Goal: Ask a question: Seek information or help from site administrators or community

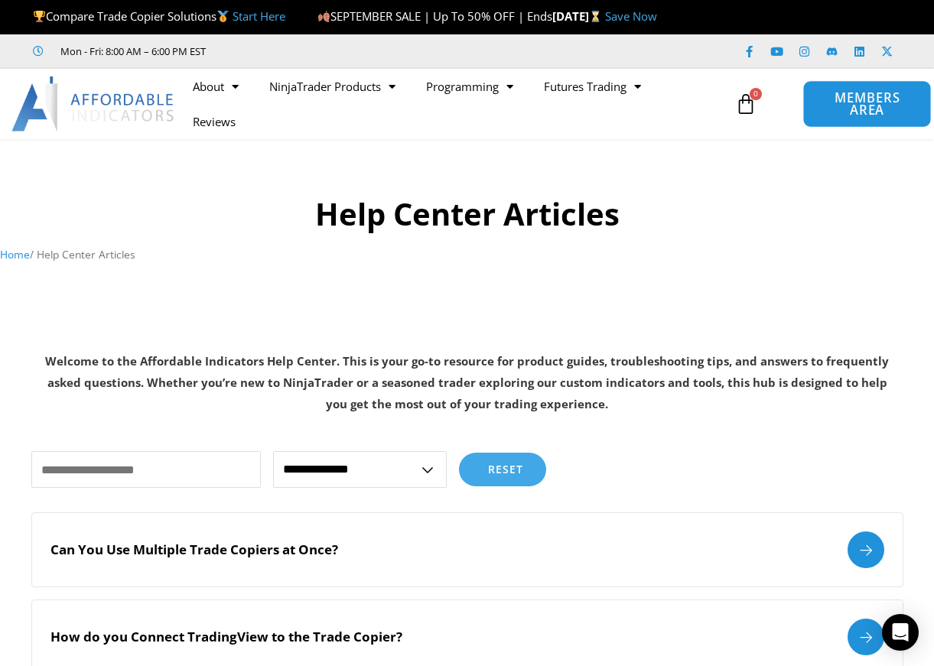
click at [851, 104] on span "MEMBERS AREA" at bounding box center [867, 104] width 93 height 25
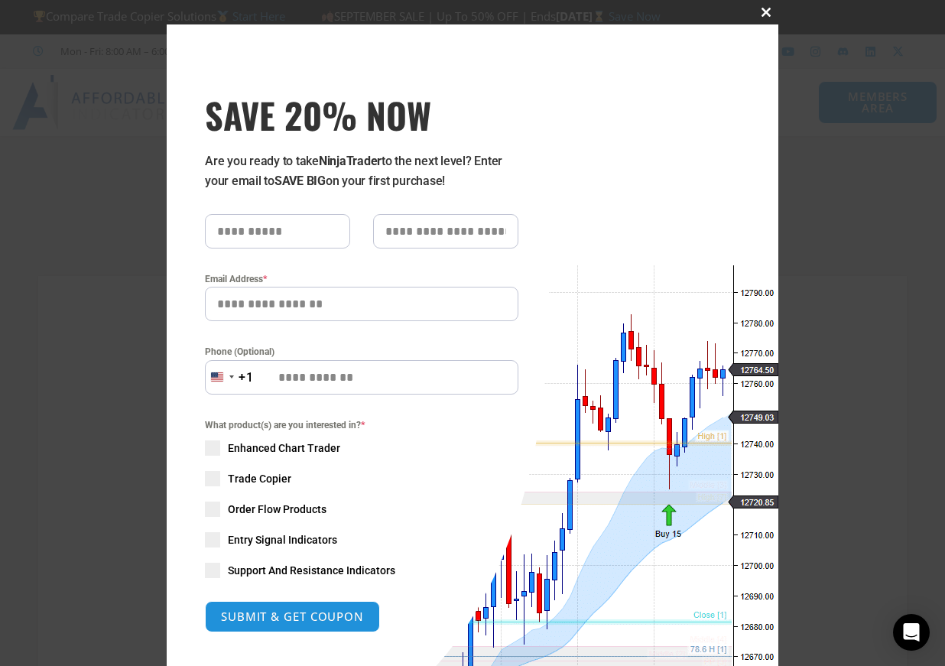
click at [760, 11] on span "SAVE 20% NOW popup" at bounding box center [766, 12] width 24 height 9
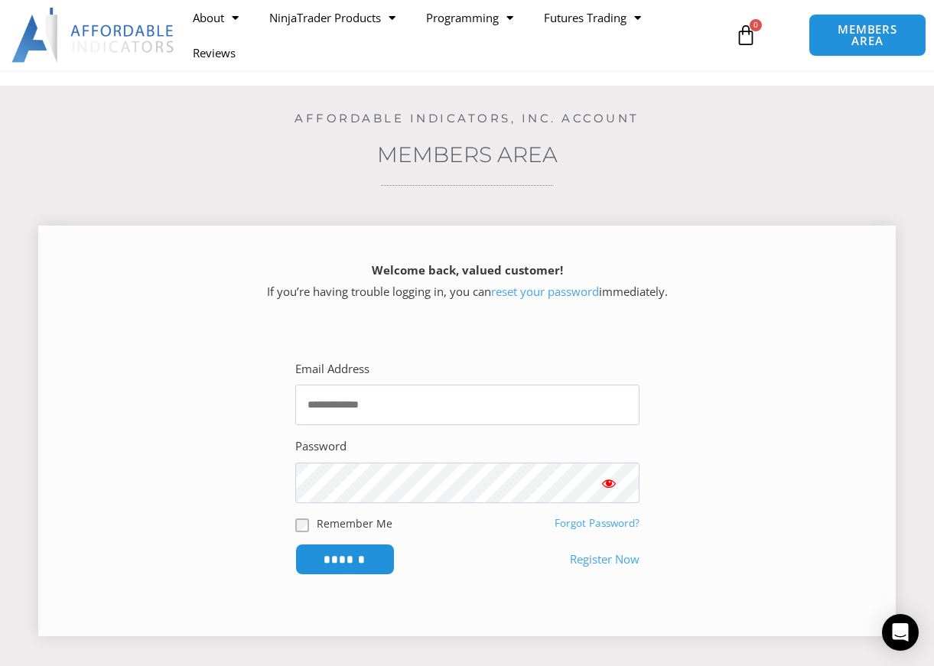
scroll to position [153, 0]
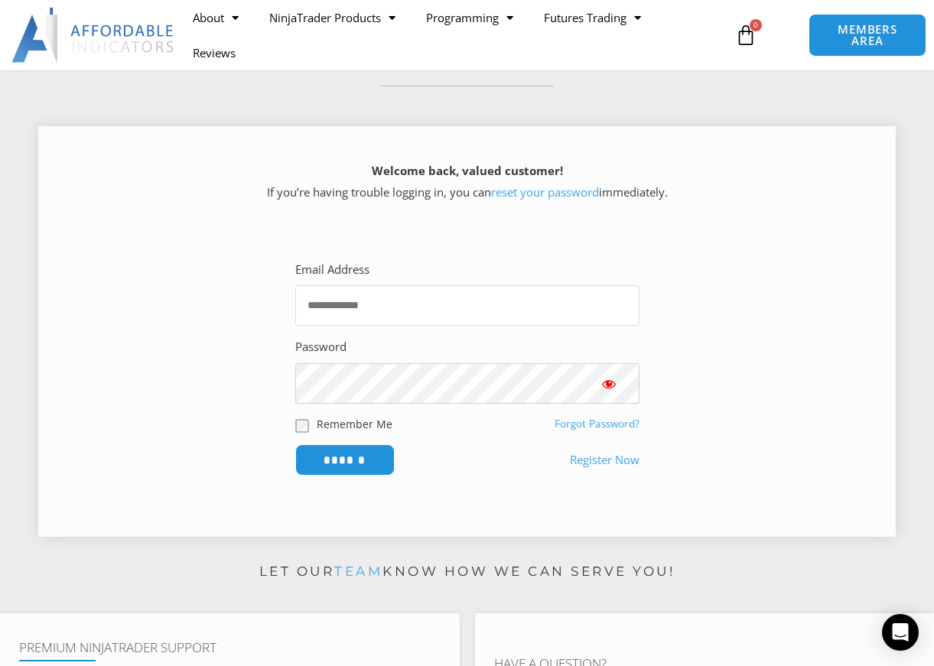
click at [455, 316] on input "Email Address" at bounding box center [467, 305] width 344 height 41
type input "**********"
click at [295, 444] on input "******" at bounding box center [344, 459] width 99 height 31
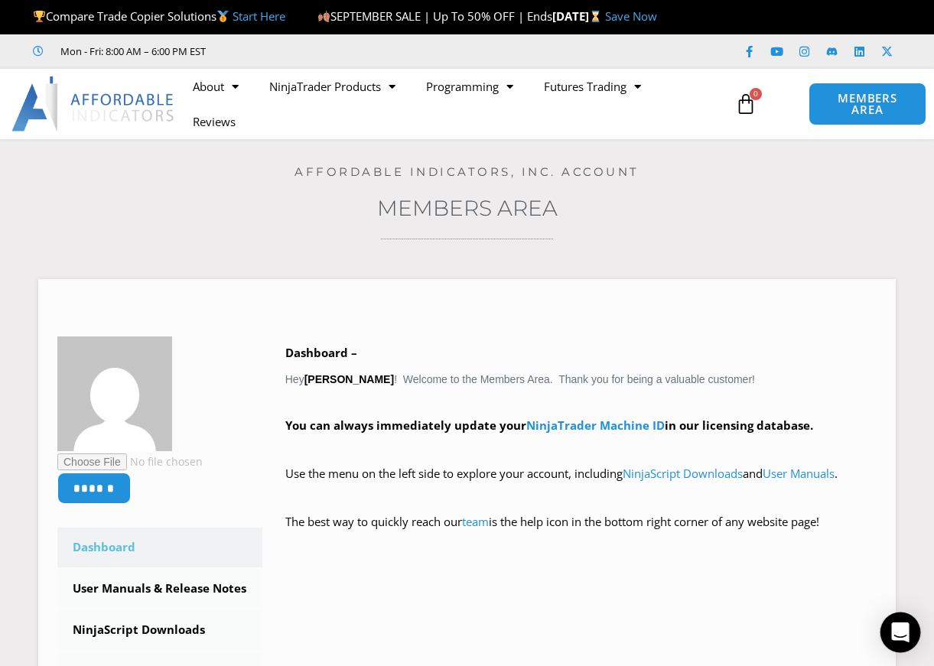
click at [896, 636] on icon "Open Intercom Messenger" at bounding box center [900, 633] width 20 height 20
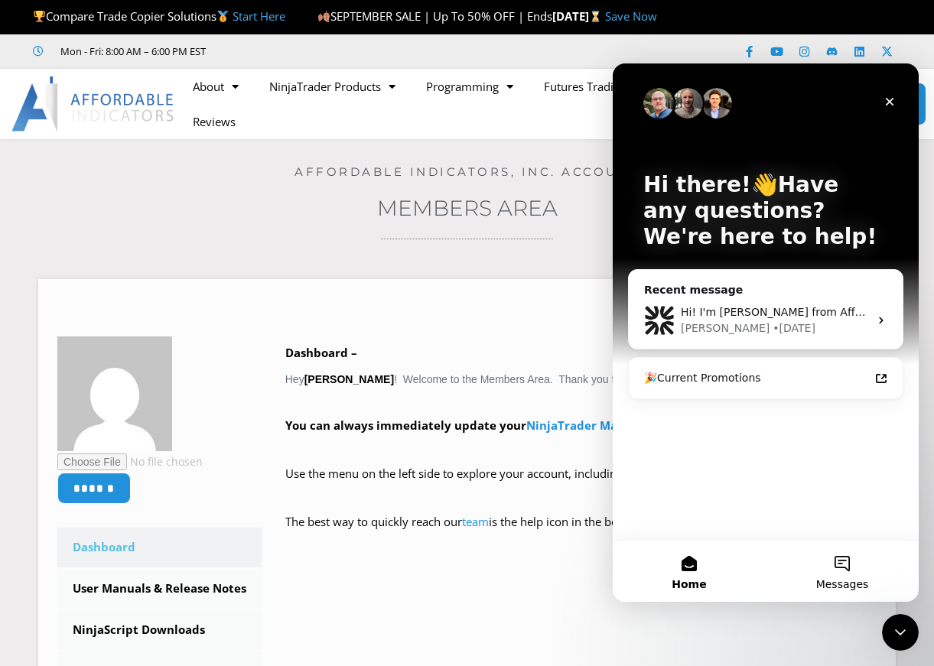
click at [841, 568] on button "Messages" at bounding box center [842, 571] width 153 height 61
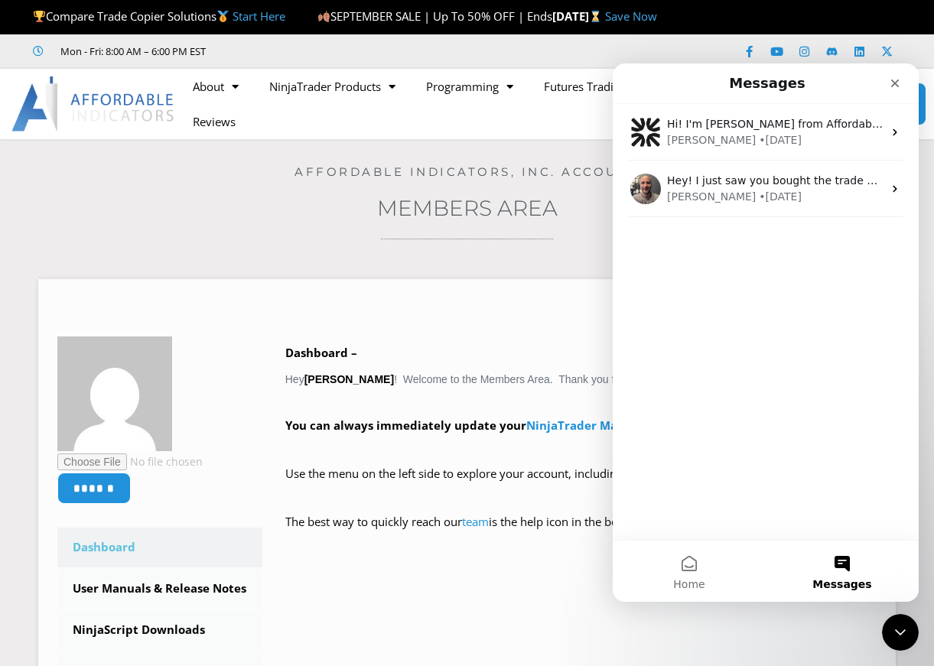
click at [671, 264] on div "Hi! I'm Solomon from Affordable Indicators, Inc. Glad to hear back from you! If…" at bounding box center [766, 322] width 306 height 436
click at [696, 562] on button "Home" at bounding box center [689, 571] width 153 height 61
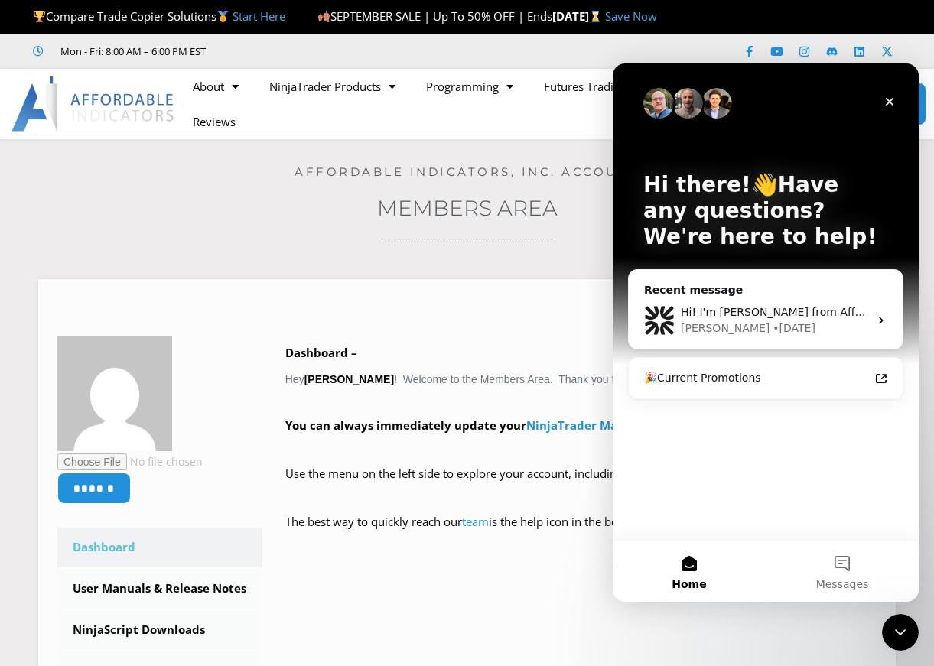
click at [714, 425] on div "Hi there!👋Have any questions? We're here to help! Recent message Hi! I'm Solomo…" at bounding box center [766, 301] width 306 height 476
click at [839, 571] on button "Messages" at bounding box center [842, 571] width 153 height 61
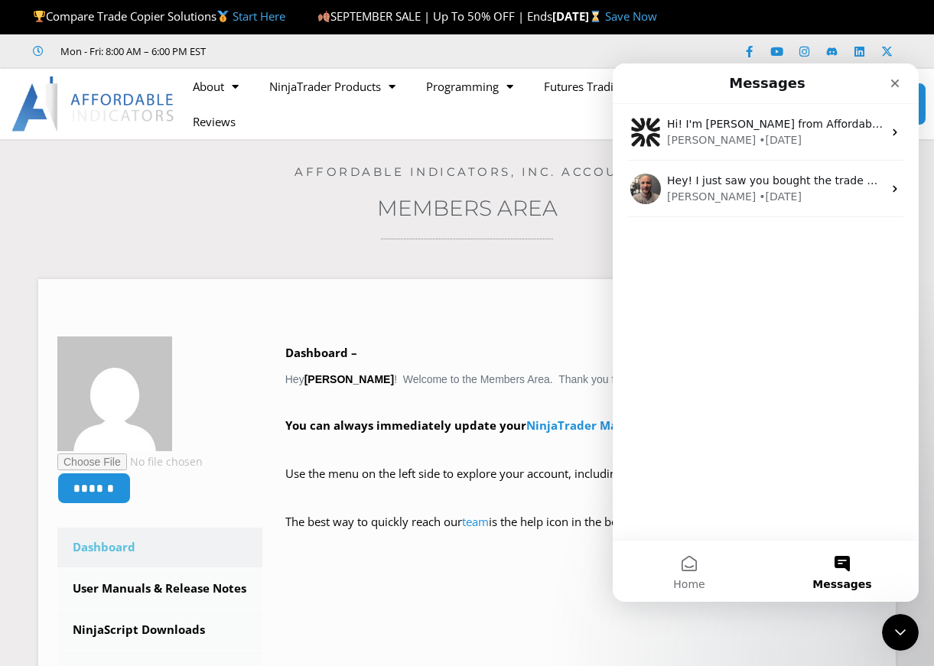
click at [685, 227] on div "Hi! I'm Solomon from Affordable Indicators, Inc. Glad to hear back from you! If…" at bounding box center [766, 322] width 306 height 436
click at [692, 519] on div "Hi! I'm Solomon from Affordable Indicators, Inc. Glad to hear back from you! If…" at bounding box center [766, 322] width 306 height 436
click at [688, 535] on div "Hi! I'm Solomon from Affordable Indicators, Inc. Glad to hear back from you! If…" at bounding box center [766, 322] width 306 height 436
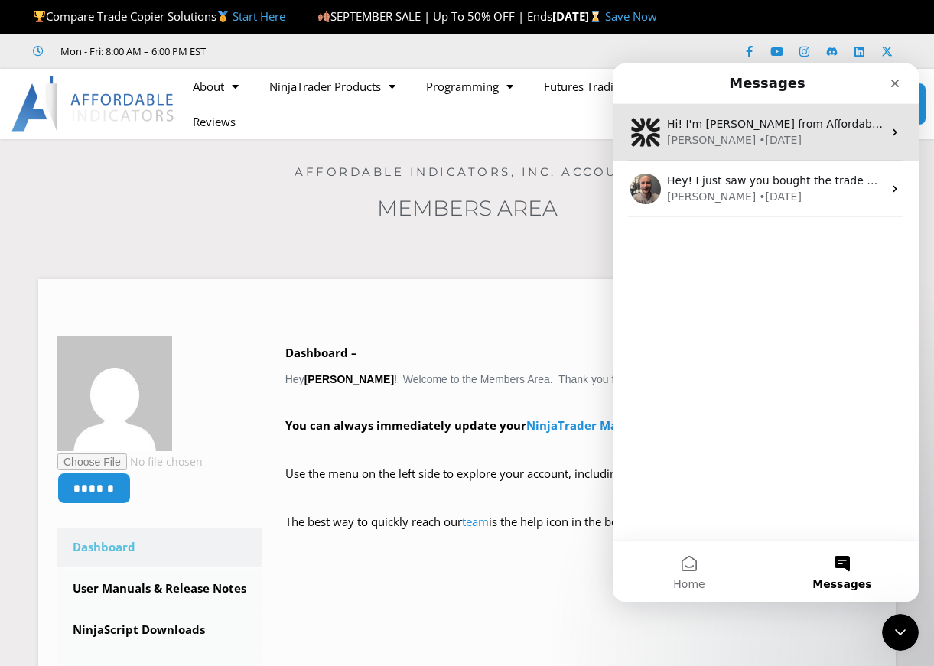
click at [688, 132] on div "Solomon" at bounding box center [711, 140] width 89 height 16
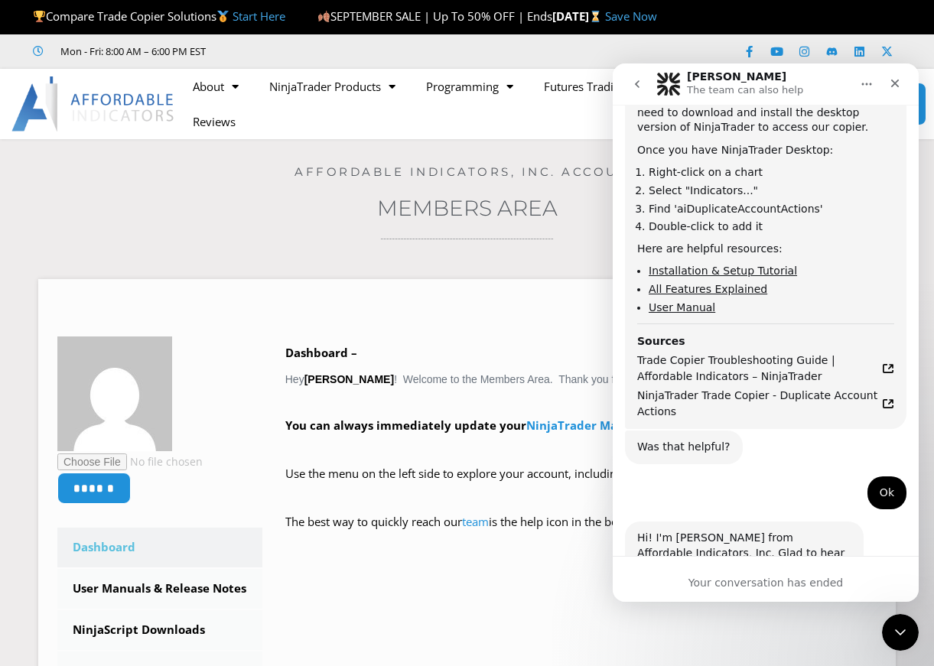
scroll to position [2509, 0]
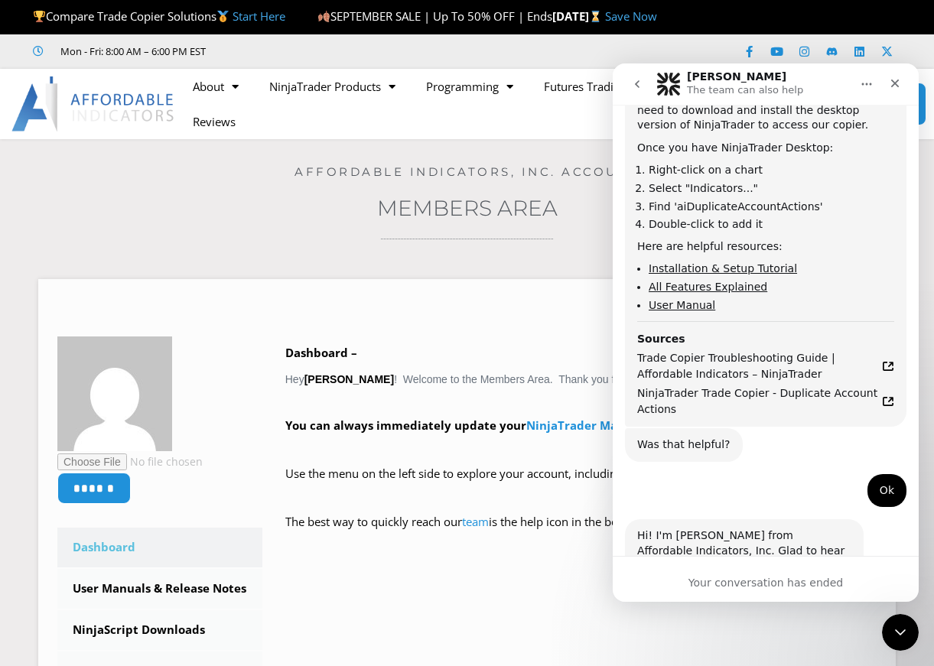
click at [772, 587] on div "Your conversation has ended" at bounding box center [766, 583] width 306 height 16
click at [750, 587] on div "Your conversation has ended" at bounding box center [766, 583] width 306 height 16
click at [717, 519] on div "Hi! I'm Solomon from Affordable Indicators, Inc. Glad to hear back from you! If…" at bounding box center [744, 580] width 239 height 123
click at [898, 630] on icon "Close Intercom Messenger" at bounding box center [898, 630] width 18 height 18
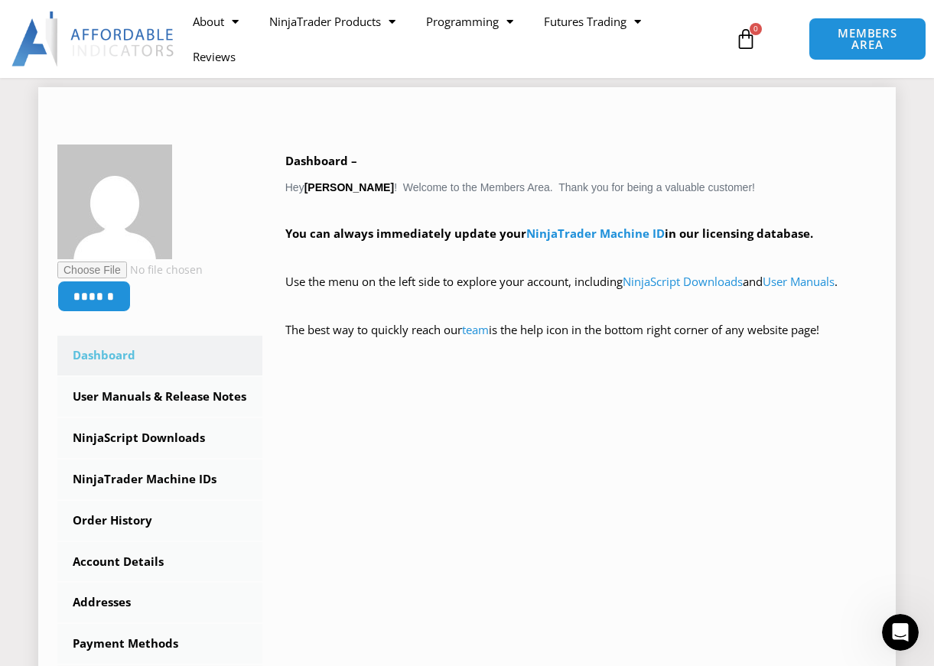
scroll to position [229, 0]
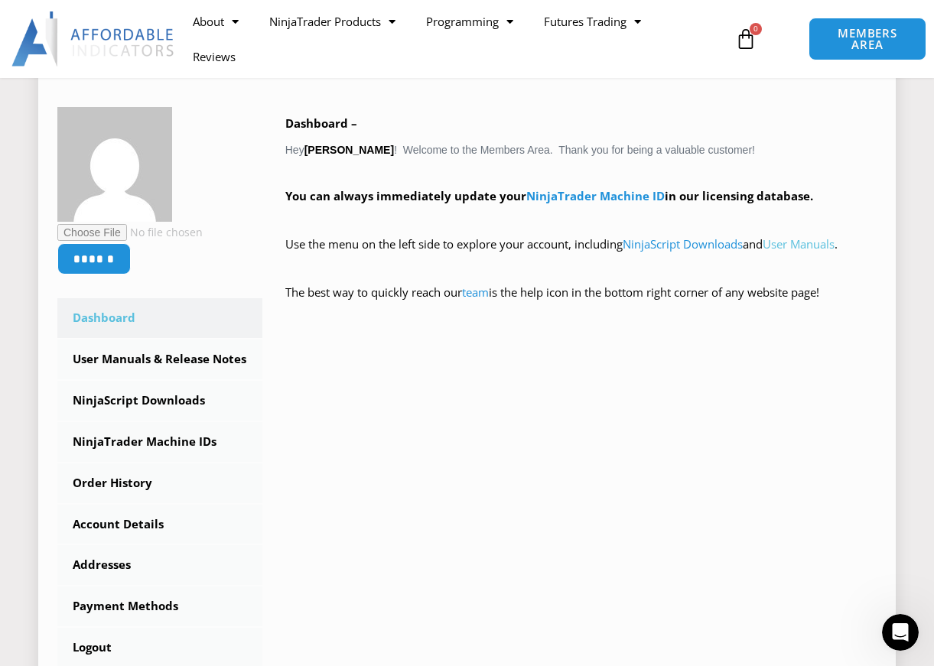
click at [795, 243] on link "User Manuals" at bounding box center [799, 243] width 72 height 15
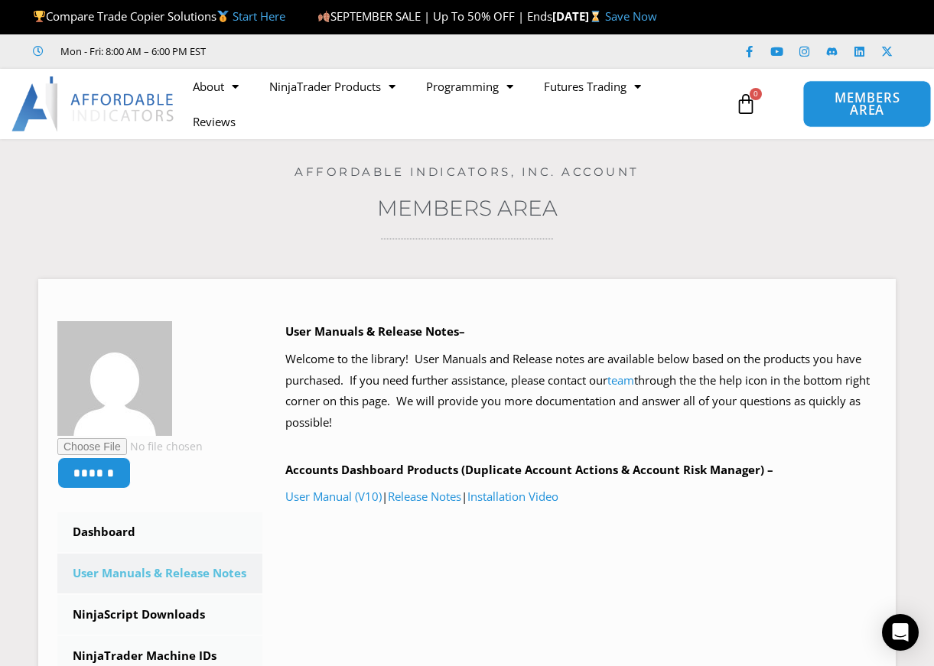
click at [851, 103] on span "MEMBERS AREA" at bounding box center [867, 104] width 93 height 25
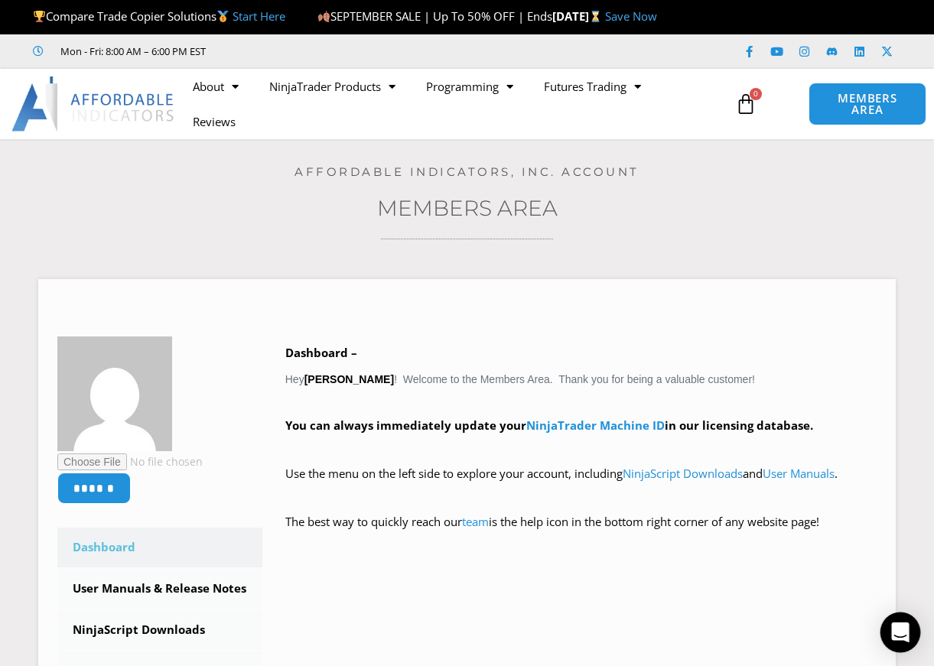
click at [890, 630] on div "Open Intercom Messenger" at bounding box center [900, 633] width 41 height 41
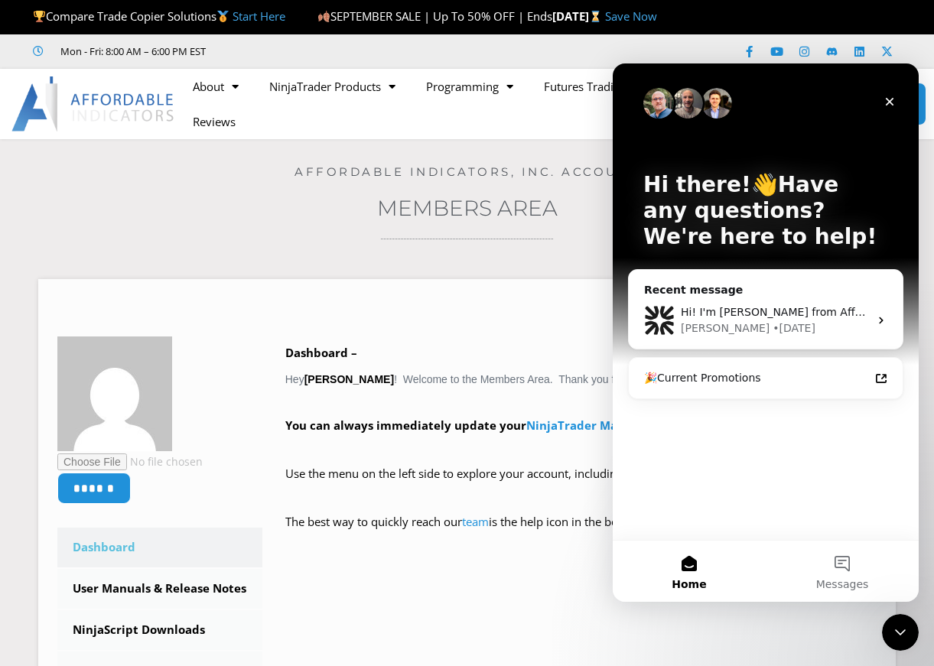
click at [685, 562] on button "Home" at bounding box center [689, 571] width 153 height 61
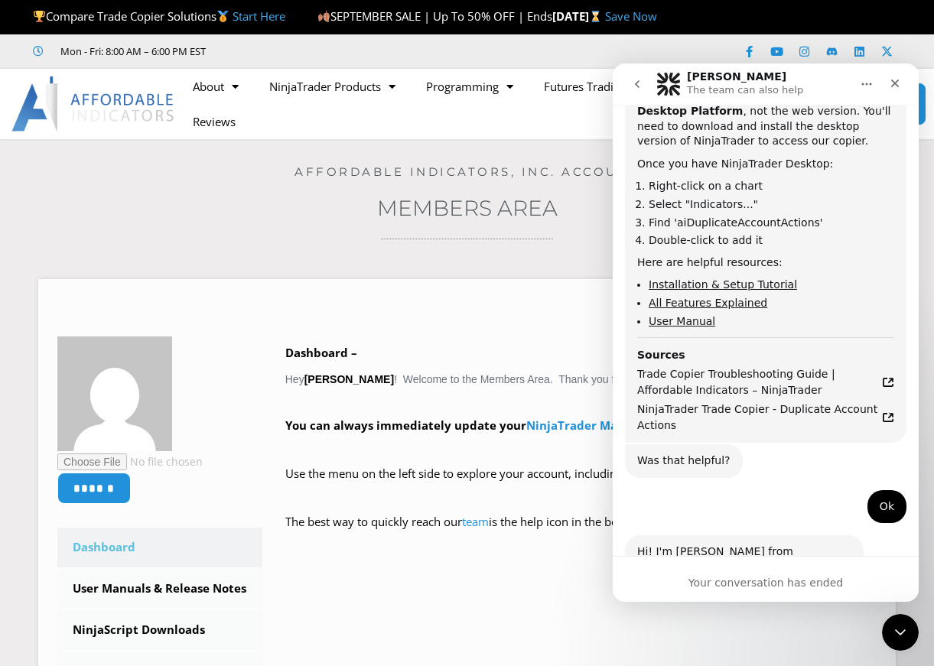
scroll to position [2509, 0]
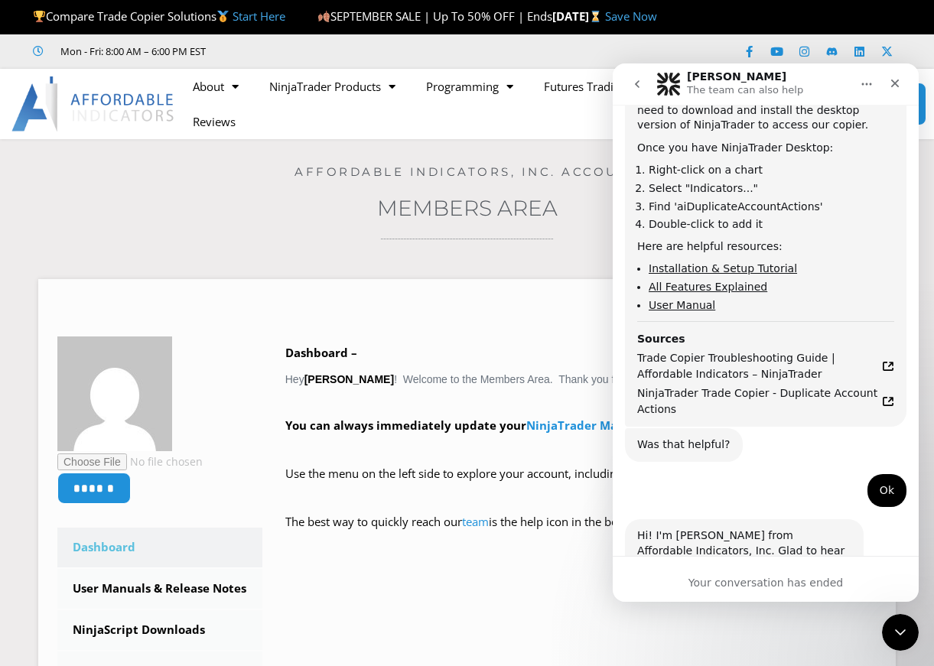
click at [776, 588] on div "Your conversation has ended" at bounding box center [766, 583] width 306 height 16
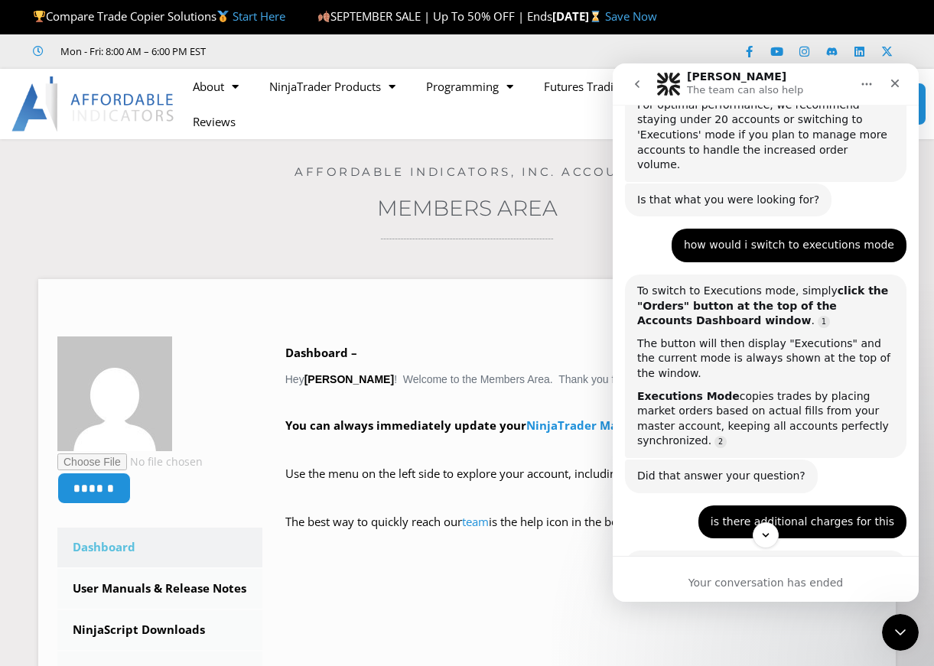
scroll to position [1285, 0]
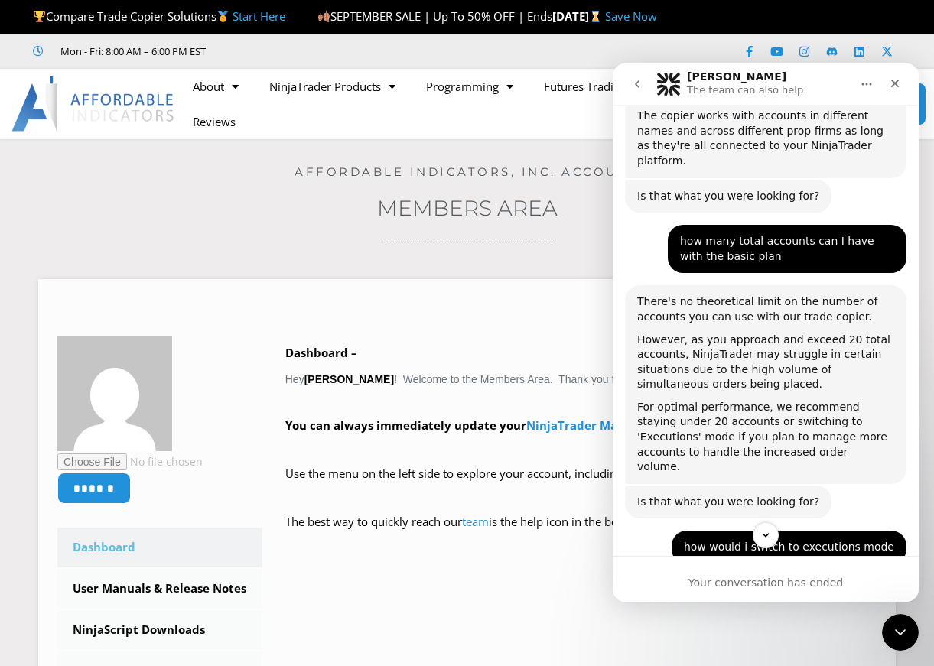
click at [636, 84] on icon "go back" at bounding box center [637, 84] width 5 height 8
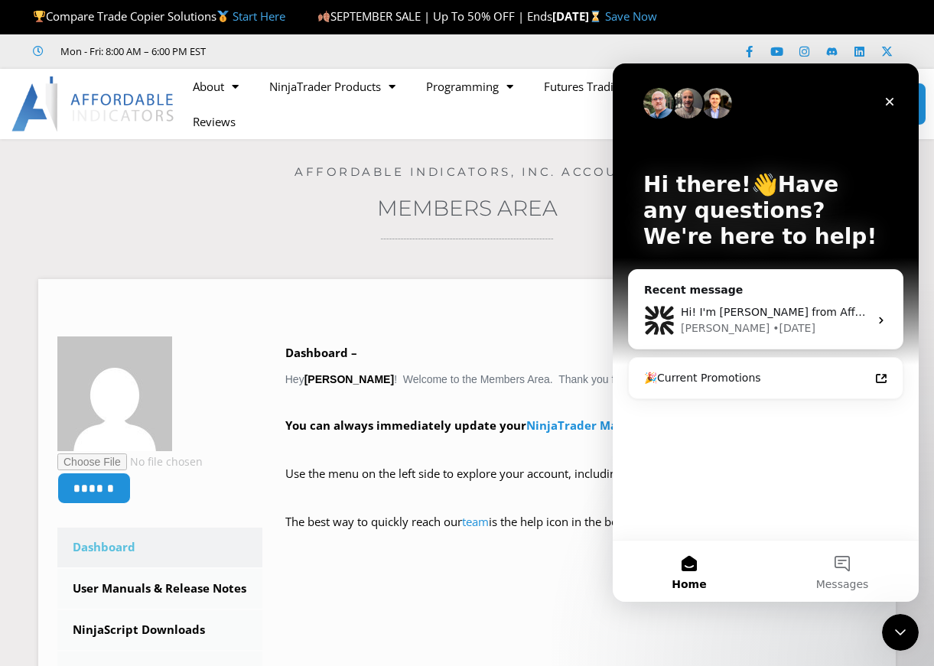
scroll to position [0, 0]
click at [691, 564] on button "Home" at bounding box center [689, 571] width 153 height 61
click at [702, 536] on div "Hi there!👋Have any questions? We're here to help! Recent message Hi! I'm Solomo…" at bounding box center [766, 301] width 306 height 476
click at [719, 620] on div "****** Dashboard Subscriptions User Manuals & Release Notes NinjaScript Downloa…" at bounding box center [466, 617] width 819 height 561
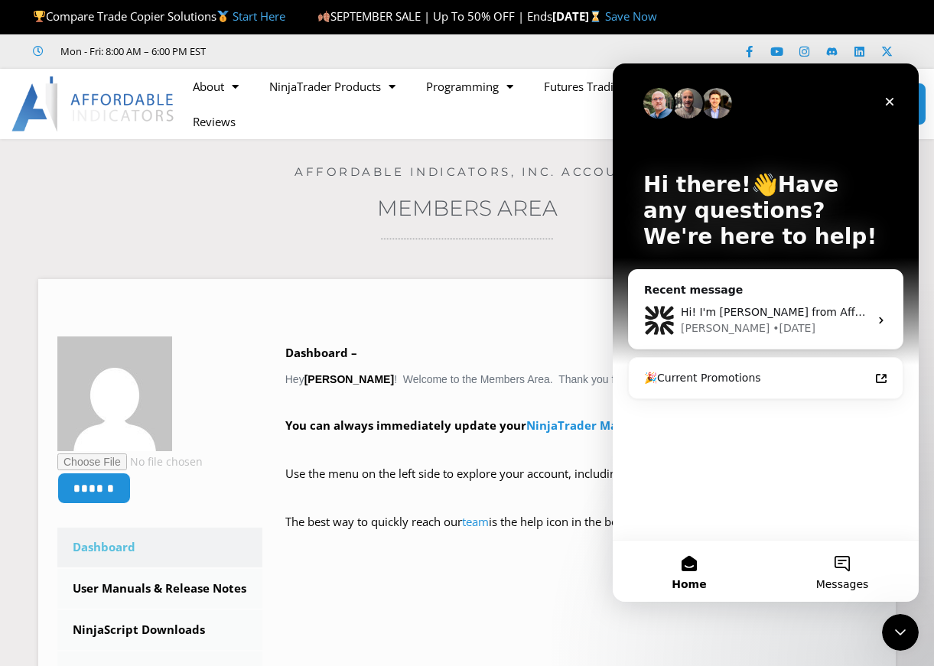
click at [843, 564] on button "Messages" at bounding box center [842, 571] width 153 height 61
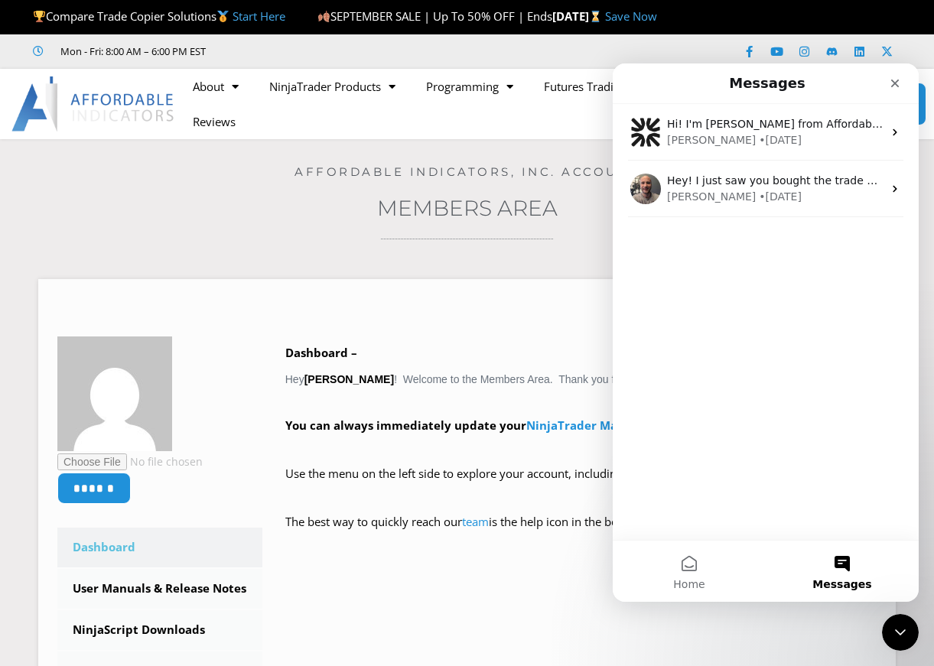
click at [719, 517] on div "Hi! I'm Solomon from Affordable Indicators, Inc. Glad to hear back from you! If…" at bounding box center [766, 322] width 306 height 436
click at [727, 566] on button "Home" at bounding box center [689, 571] width 153 height 61
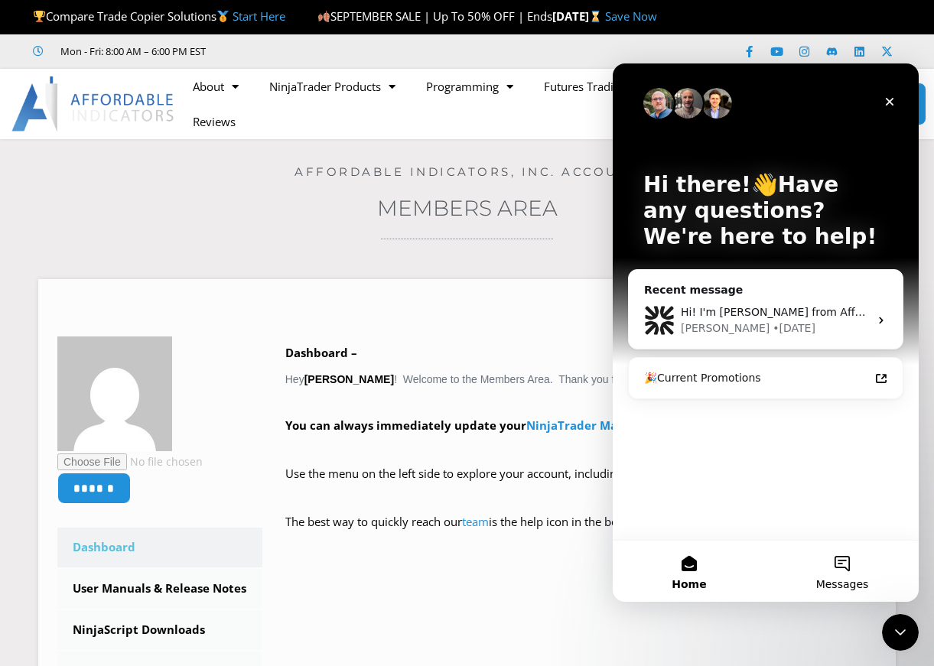
click at [843, 561] on button "Messages" at bounding box center [842, 571] width 153 height 61
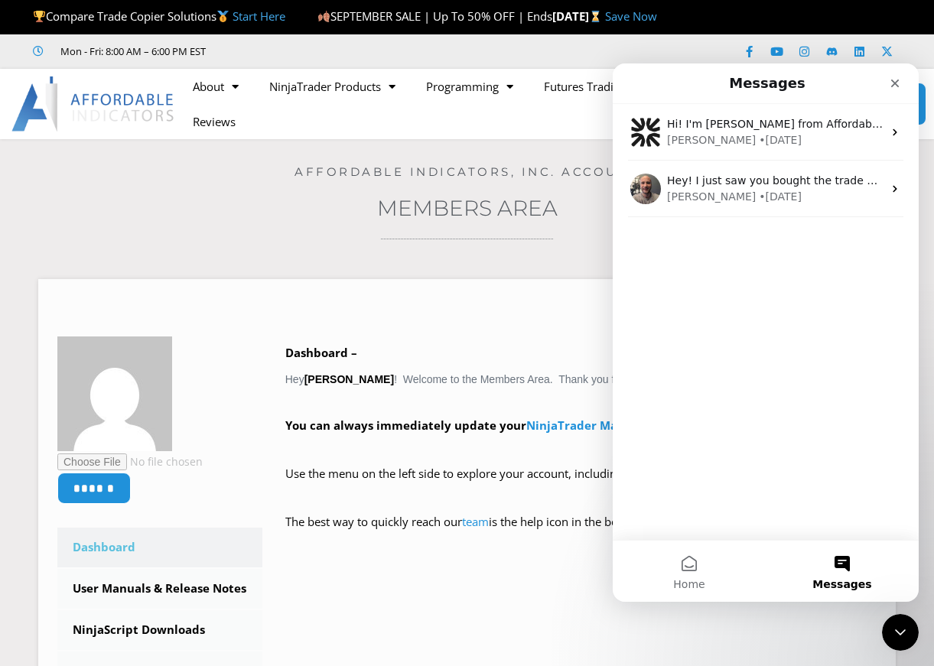
click at [843, 561] on main "Messages Hi! I'm Solomon from Affordable Indicators, Inc. Glad to hear back fro…" at bounding box center [766, 332] width 306 height 538
click at [699, 246] on div "Hi! I'm Solomon from Affordable Indicators, Inc. Glad to hear back from you! If…" at bounding box center [766, 322] width 306 height 436
click at [699, 361] on div "Hi! I'm Solomon from Affordable Indicators, Inc. Glad to hear back from you! If…" at bounding box center [766, 322] width 306 height 436
drag, startPoint x: 699, startPoint y: 408, endPoint x: 699, endPoint y: 417, distance: 8.4
click at [699, 417] on div "Hi! I'm Solomon from Affordable Indicators, Inc. Glad to hear back from you! If…" at bounding box center [766, 322] width 306 height 436
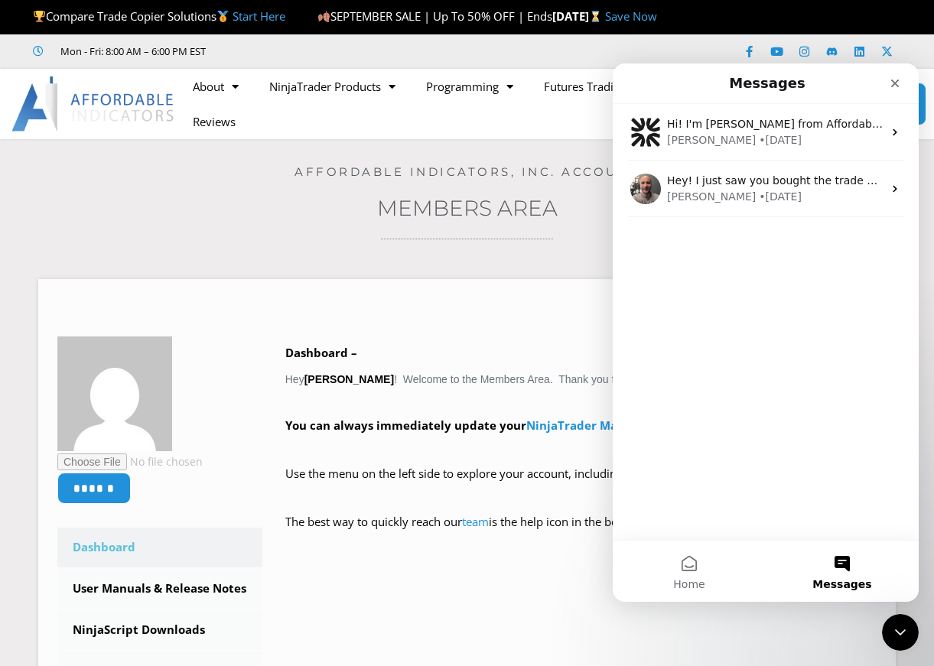
click at [707, 452] on div "Hi! I'm Solomon from Affordable Indicators, Inc. Glad to hear back from you! If…" at bounding box center [766, 322] width 306 height 436
drag, startPoint x: 712, startPoint y: 486, endPoint x: 715, endPoint y: 496, distance: 10.4
click at [715, 496] on div "Hi! I'm Solomon from Affordable Indicators, Inc. Glad to hear back from you! If…" at bounding box center [766, 322] width 306 height 436
click at [715, 511] on div "Hi! I'm Solomon from Affordable Indicators, Inc. Glad to hear back from you! If…" at bounding box center [766, 322] width 306 height 436
click at [715, 512] on div "Hi! I'm Solomon from Affordable Indicators, Inc. Glad to hear back from you! If…" at bounding box center [766, 322] width 306 height 436
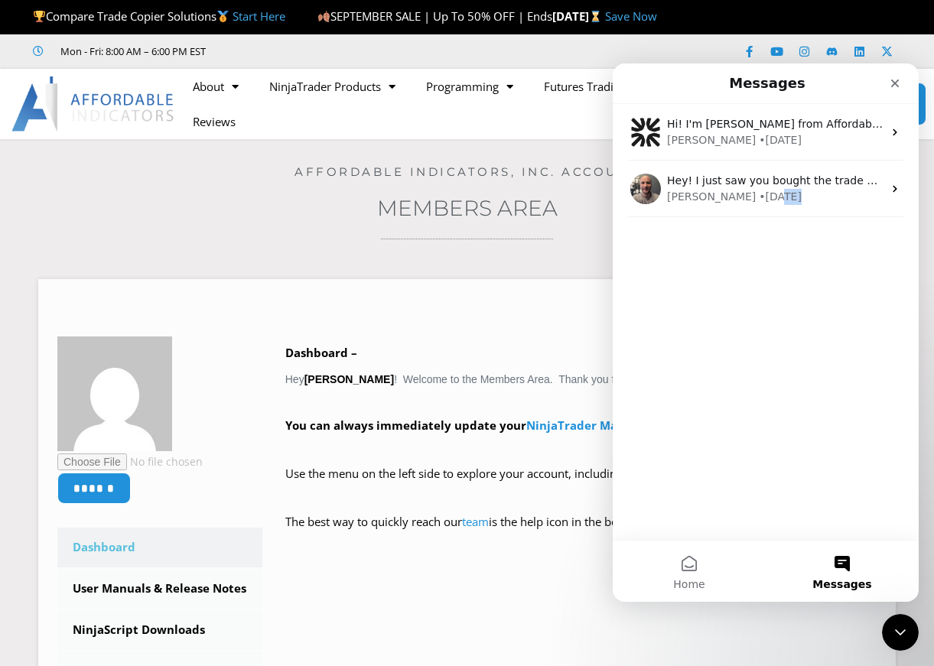
drag, startPoint x: 715, startPoint y: 512, endPoint x: 713, endPoint y: 527, distance: 15.5
click at [713, 527] on div "Hi! I'm Solomon from Affordable Indicators, Inc. Glad to hear back from you! If…" at bounding box center [766, 322] width 306 height 436
click at [646, 250] on div "Hi! I'm Solomon from Affordable Indicators, Inc. Glad to hear back from you! If…" at bounding box center [766, 322] width 306 height 436
click at [686, 572] on button "Home" at bounding box center [689, 571] width 153 height 61
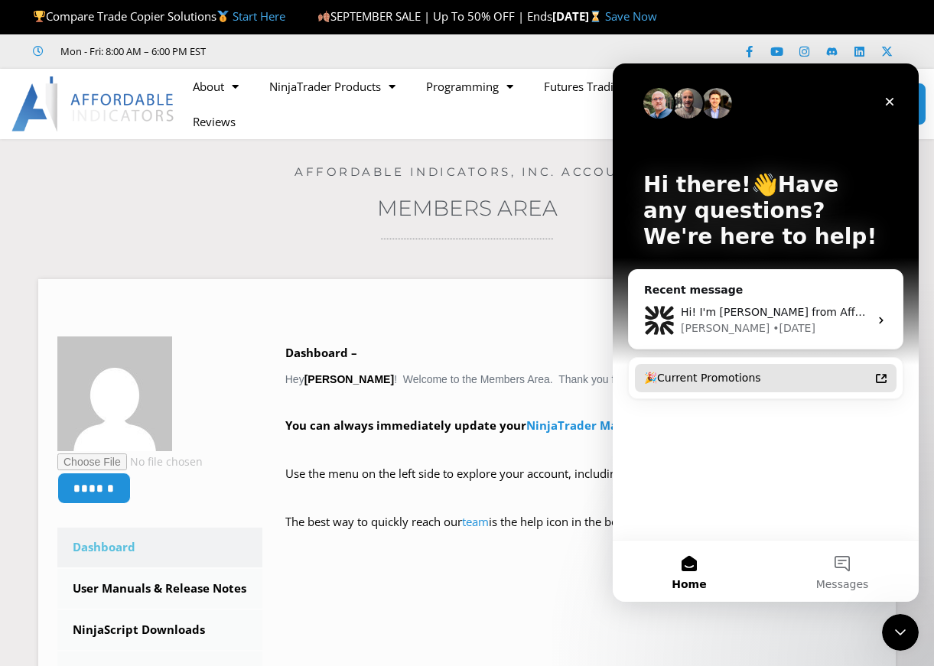
click at [880, 380] on icon "Intercom messenger" at bounding box center [881, 378] width 12 height 12
click at [676, 398] on div "🎉Current Promotions" at bounding box center [765, 378] width 275 height 42
click at [837, 579] on span "Messages" at bounding box center [842, 584] width 53 height 11
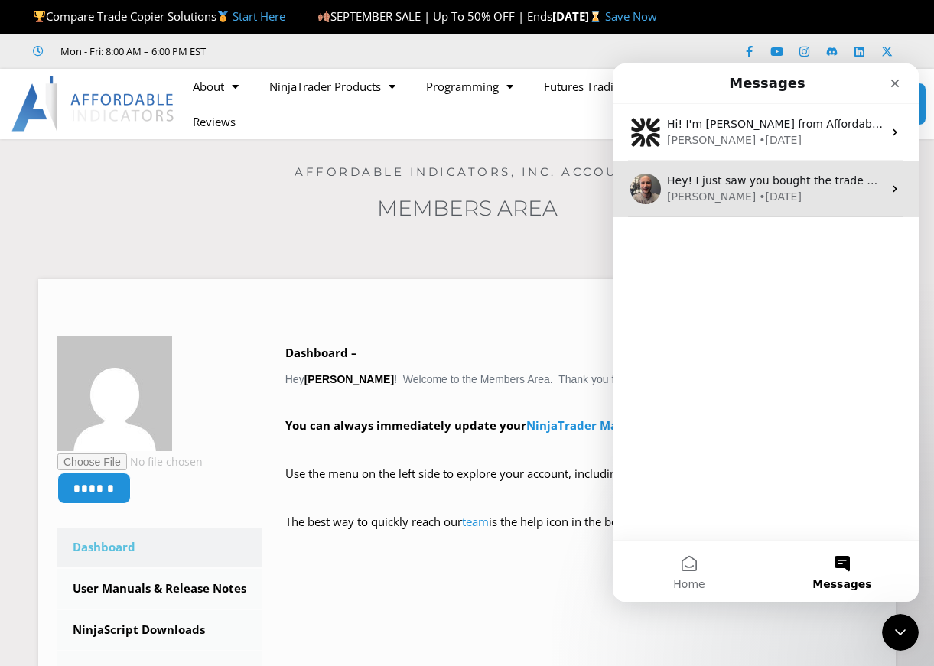
click at [889, 191] on icon "Intercom messenger" at bounding box center [895, 189] width 12 height 12
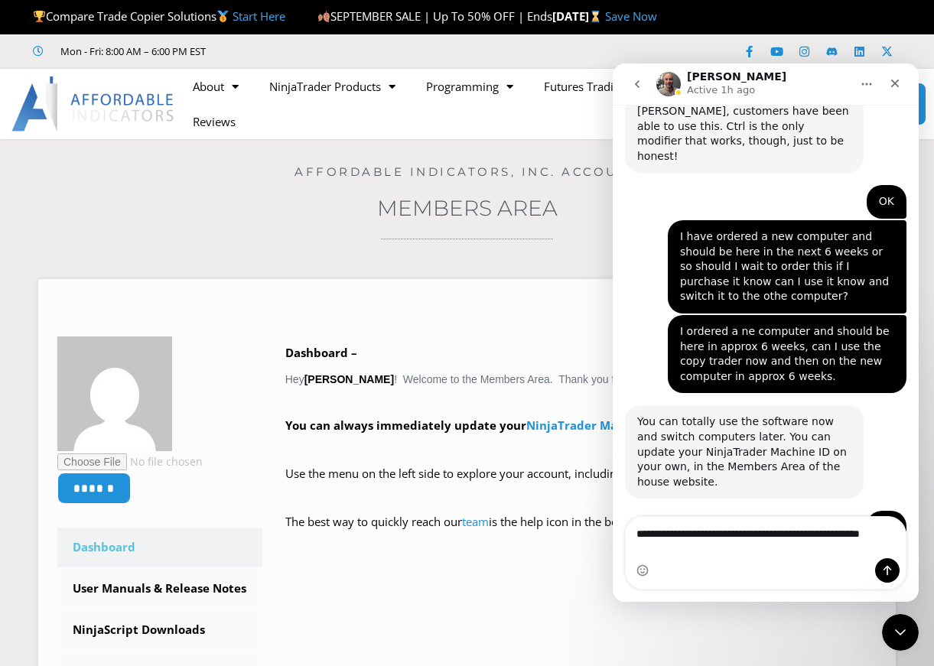
scroll to position [2070, 0]
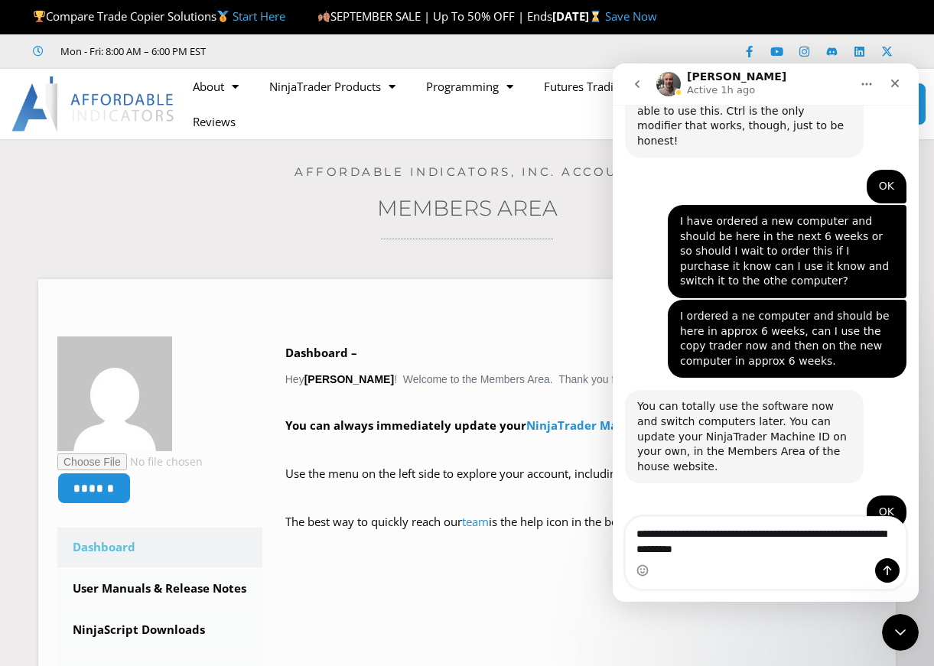
type textarea "**********"
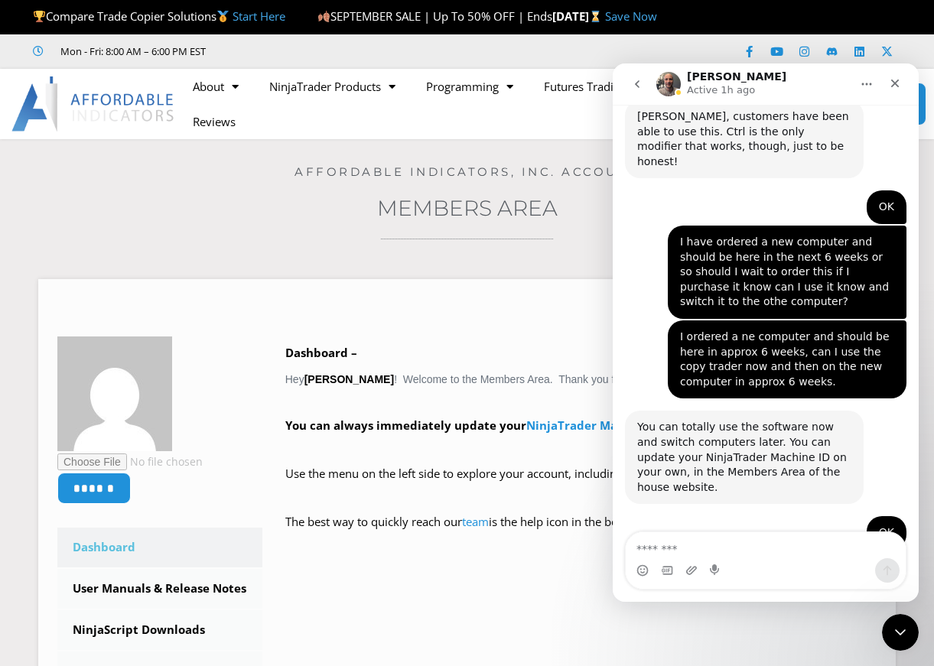
scroll to position [2156, 0]
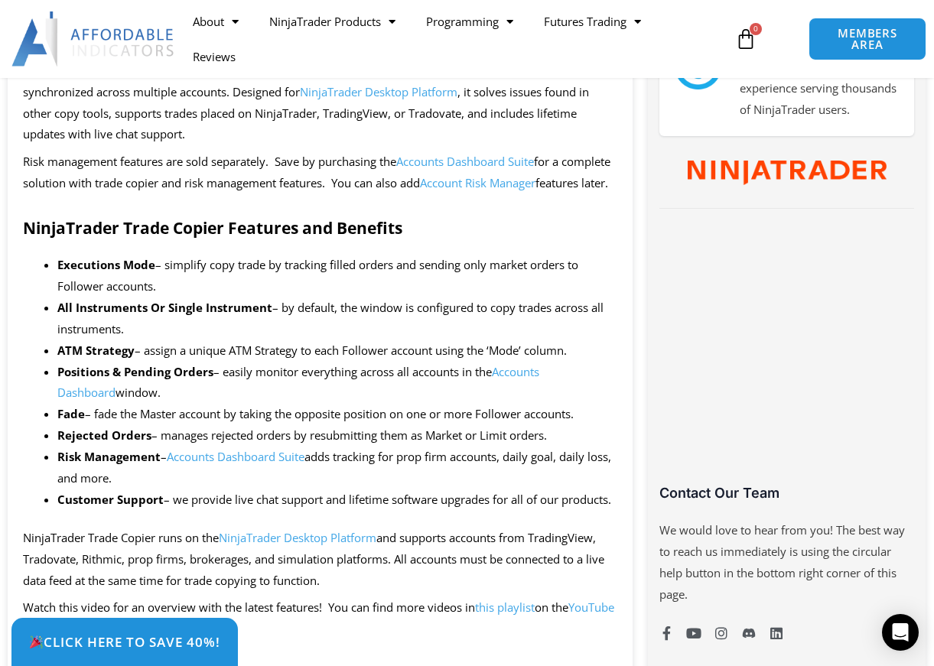
scroll to position [612, 0]
